Goal: Task Accomplishment & Management: Manage account settings

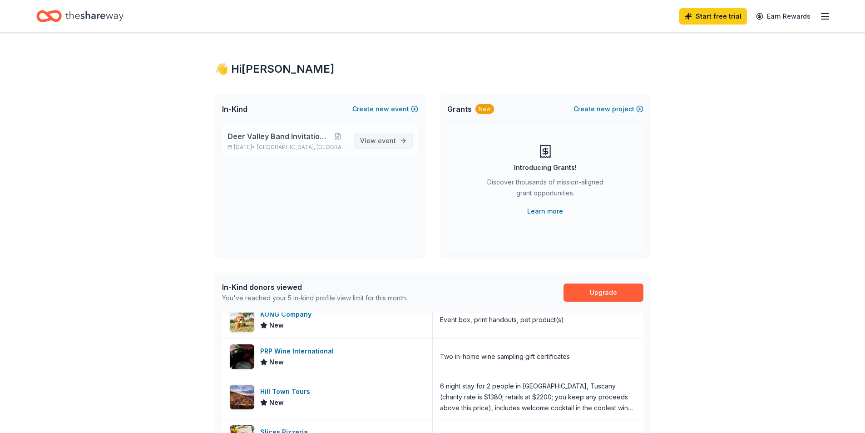
click at [376, 143] on span "View event" at bounding box center [378, 140] width 36 height 11
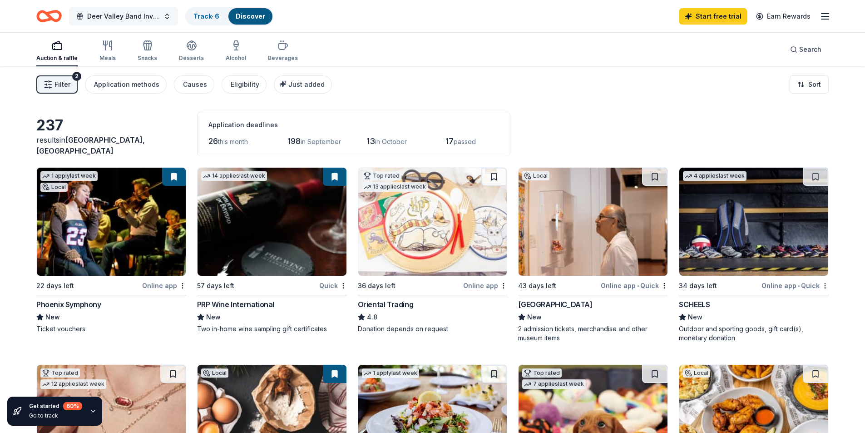
click at [156, 17] on span "Deer Valley Band Invitational" at bounding box center [123, 16] width 73 height 11
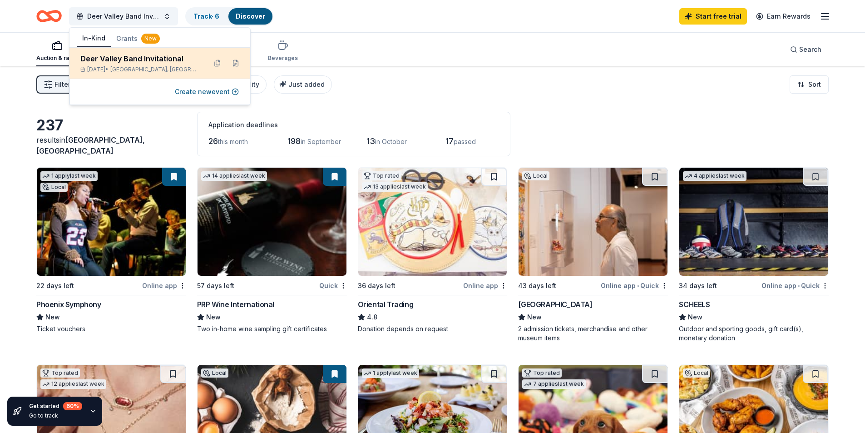
click at [168, 58] on div "Deer Valley Band Invitational" at bounding box center [139, 58] width 119 height 11
click at [235, 61] on button at bounding box center [235, 63] width 15 height 15
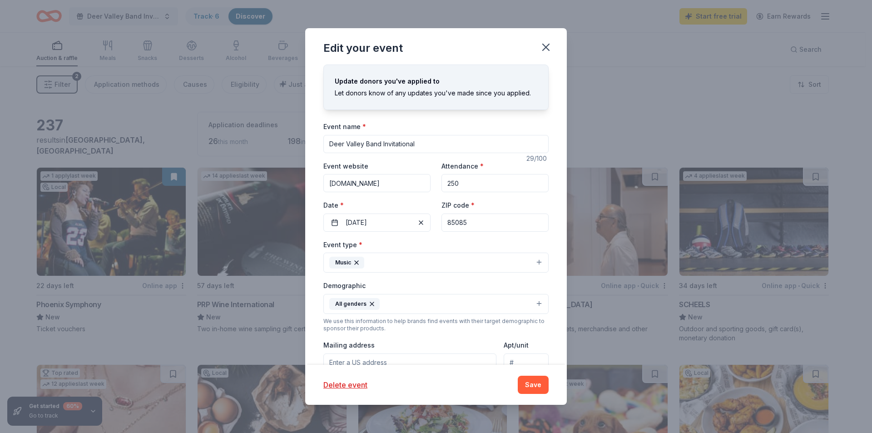
click at [437, 144] on input "Deer Valley Band Invitational" at bounding box center [435, 144] width 225 height 18
type input "[GEOGRAPHIC_DATA] Marching Band Exhibition"
click at [457, 180] on input "250" at bounding box center [494, 183] width 107 height 18
type input "2"
type input "500"
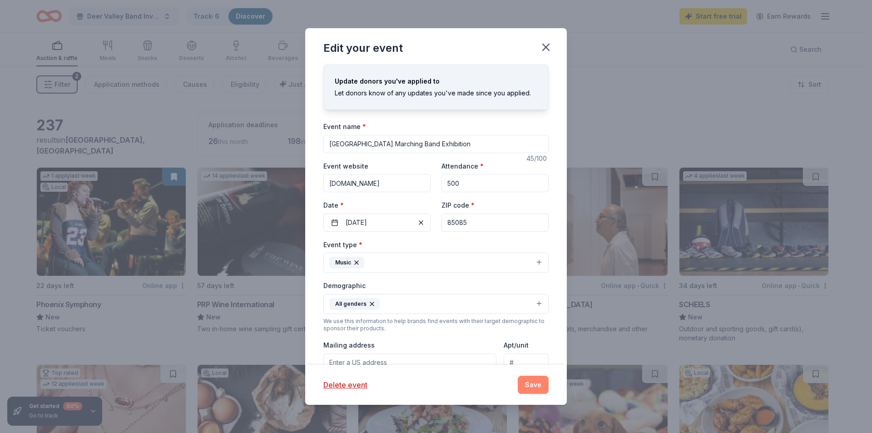
click at [530, 383] on button "Save" at bounding box center [533, 385] width 31 height 18
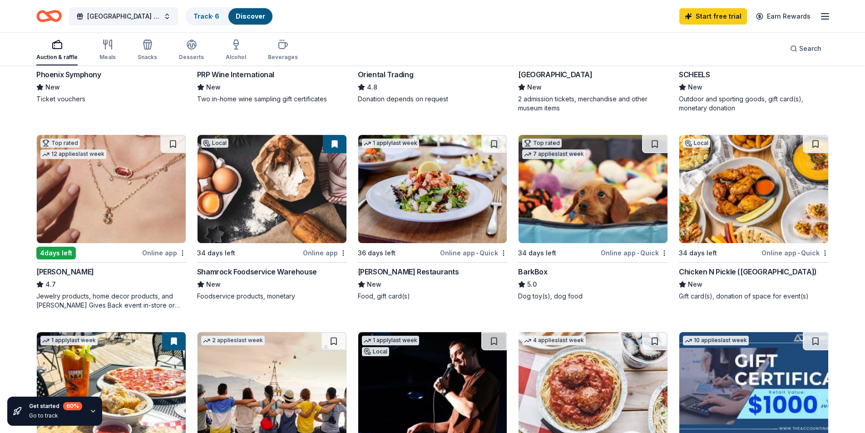
scroll to position [236, 0]
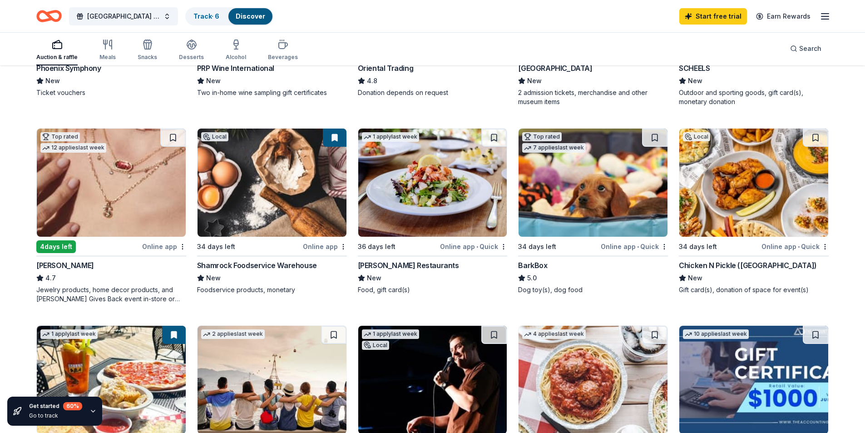
click at [69, 244] on div "4 days left" at bounding box center [56, 246] width 40 height 13
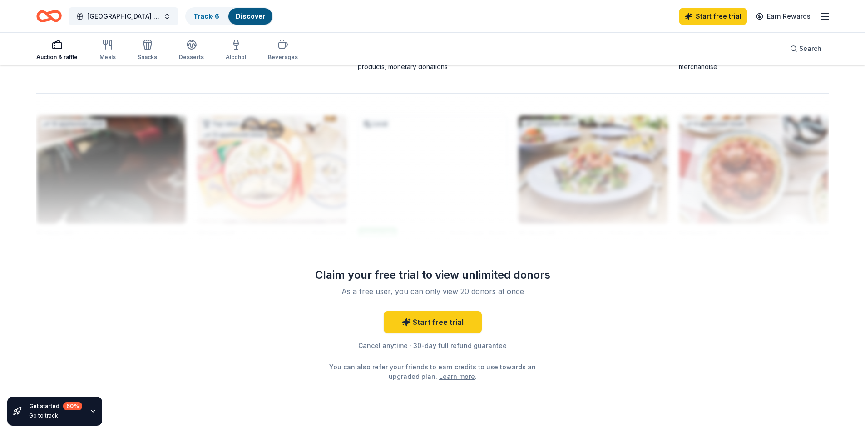
scroll to position [887, 0]
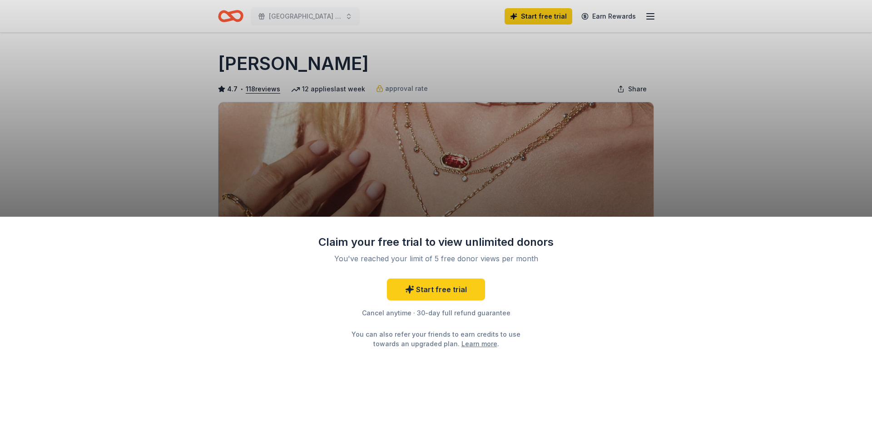
click at [673, 170] on div "Claim your free trial to view unlimited donors You've reached your limit of 5 f…" at bounding box center [436, 216] width 872 height 433
click at [550, 176] on div "Claim your free trial to view unlimited donors You've reached your limit of 5 f…" at bounding box center [436, 216] width 872 height 433
click at [549, 173] on div "Claim your free trial to view unlimited donors You've reached your limit of 5 f…" at bounding box center [436, 216] width 872 height 433
click at [783, 115] on div "Claim your free trial to view unlimited donors You've reached your limit of 5 f…" at bounding box center [436, 216] width 872 height 433
click at [749, 162] on div "Claim your free trial to view unlimited donors You've reached your limit of 5 f…" at bounding box center [436, 216] width 872 height 433
